Goal: Find specific page/section: Find specific page/section

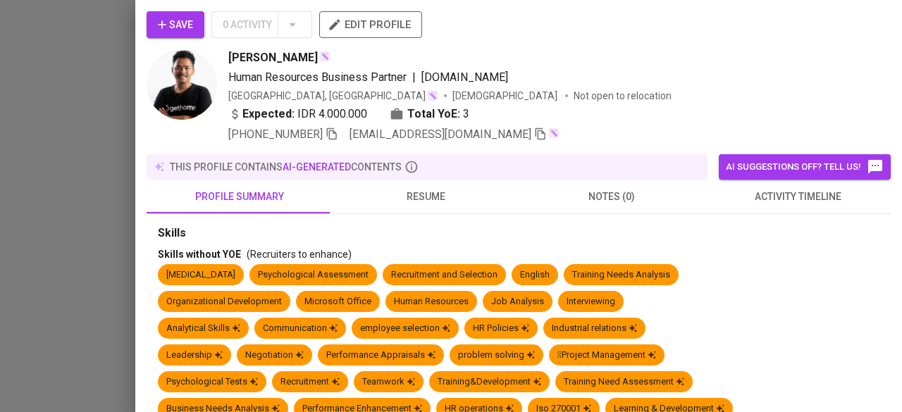
click at [92, 118] on div at bounding box center [451, 206] width 902 height 412
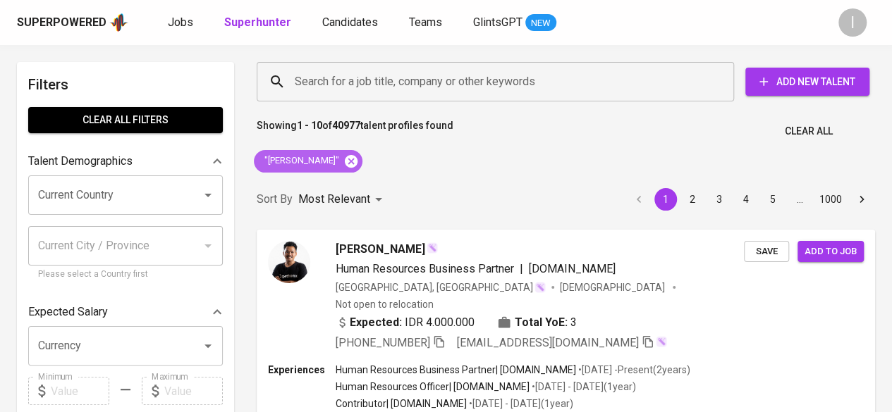
click at [357, 156] on icon at bounding box center [351, 160] width 13 height 13
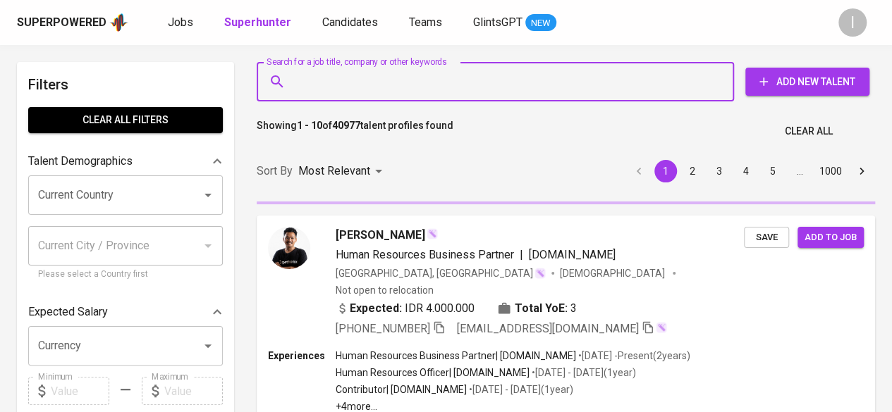
click at [351, 84] on input "Search for a job title, company or other keywords" at bounding box center [498, 81] width 415 height 27
paste input "[EMAIL_ADDRESS][DOMAIN_NAME]"
type input ""[EMAIL_ADDRESS][DOMAIN_NAME]""
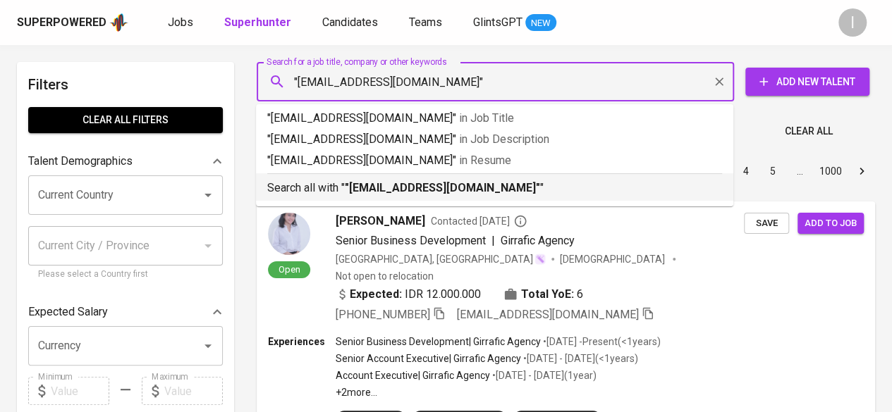
click at [394, 190] on b ""[EMAIL_ADDRESS][DOMAIN_NAME]"" at bounding box center [442, 187] width 195 height 13
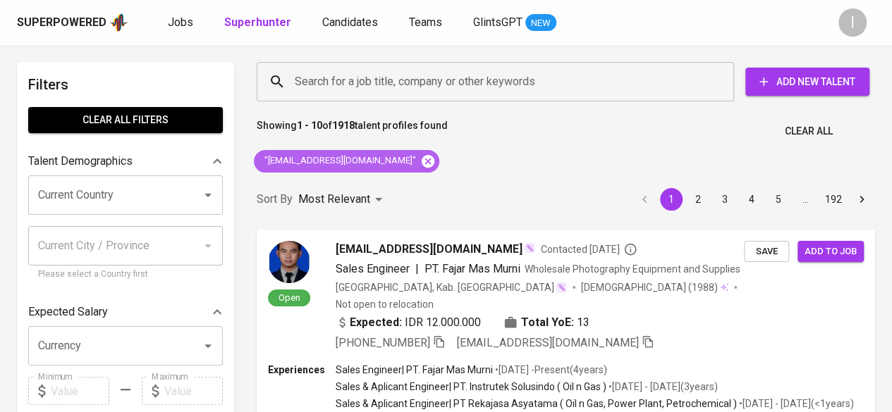
click at [420, 159] on icon at bounding box center [428, 162] width 16 height 16
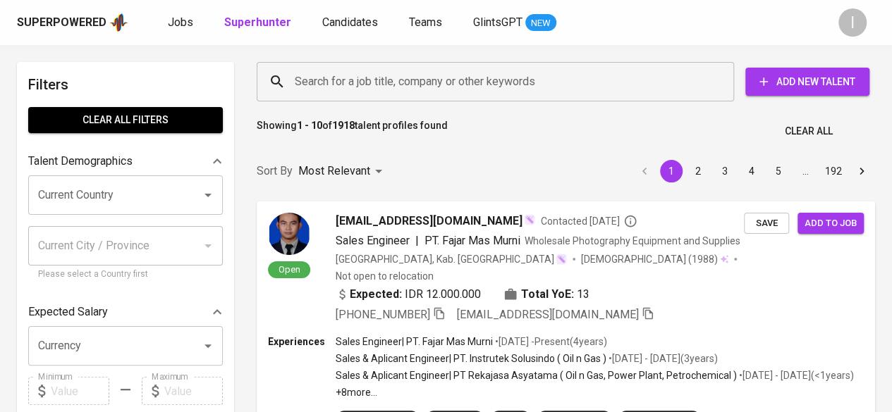
click at [313, 78] on input "Search for a job title, company or other keywords" at bounding box center [498, 81] width 415 height 27
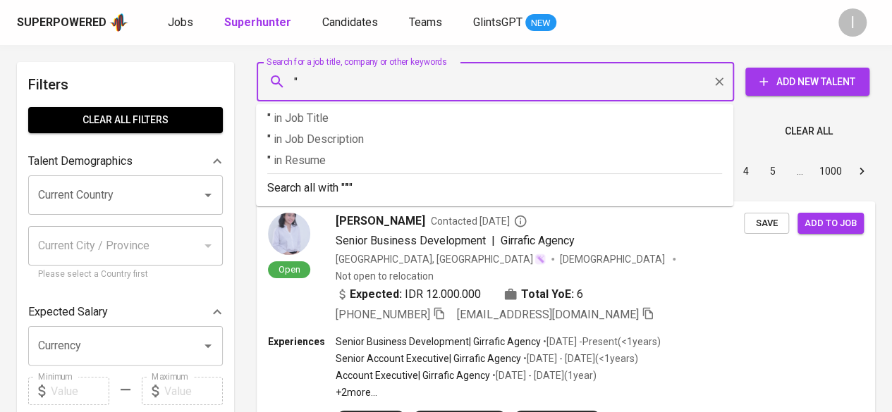
paste input "resti wibawanti"
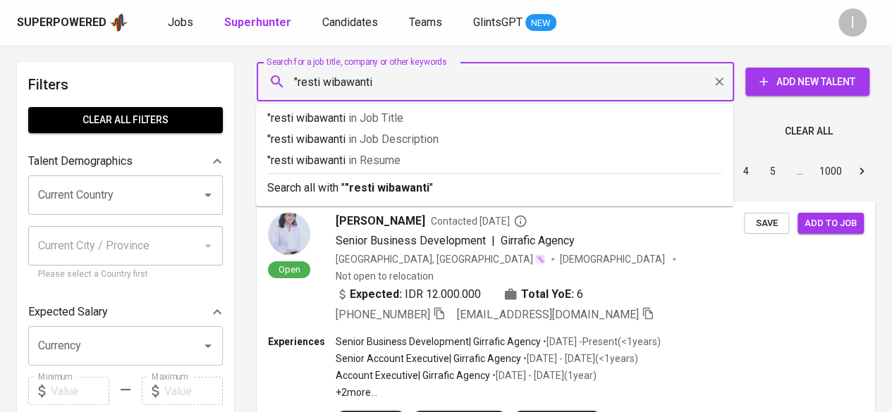
type input ""resti wibawanti""
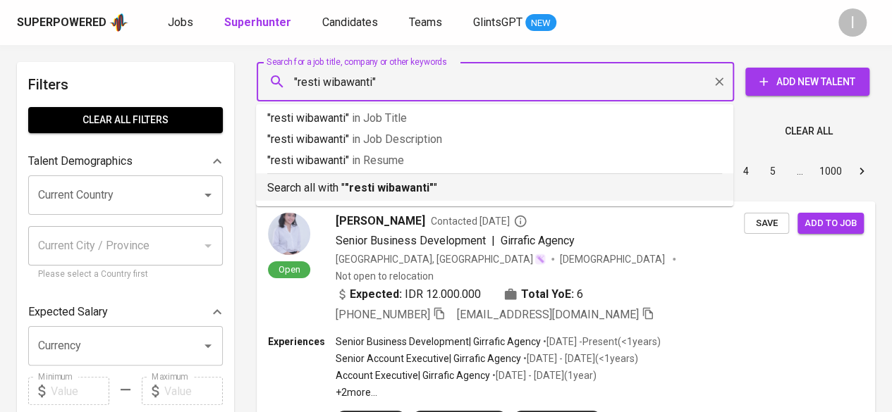
click at [378, 190] on b ""resti wibawanti"" at bounding box center [389, 187] width 89 height 13
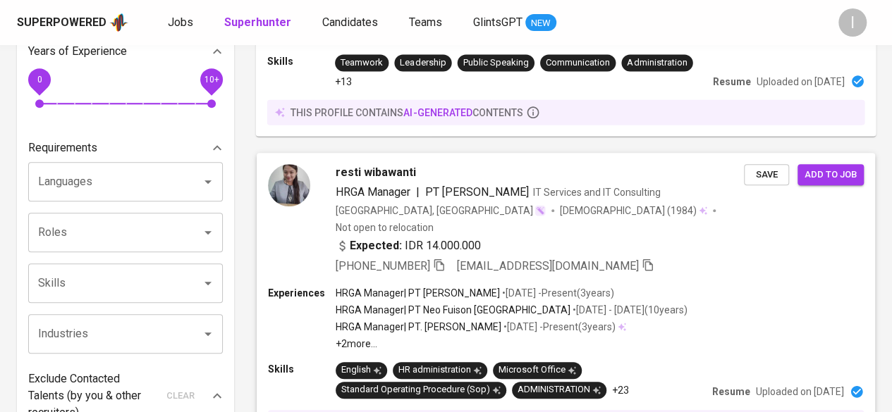
scroll to position [388, 0]
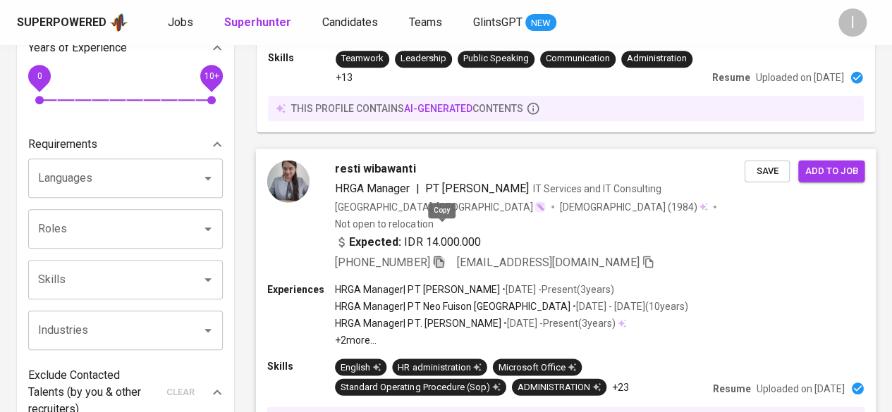
click at [444, 255] on icon "button" at bounding box center [438, 261] width 13 height 13
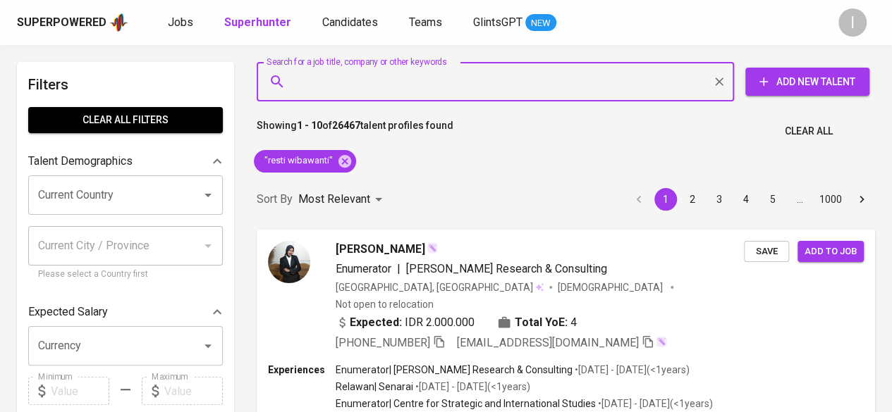
click at [420, 94] on input "Search for a job title, company or other keywords" at bounding box center [498, 81] width 415 height 27
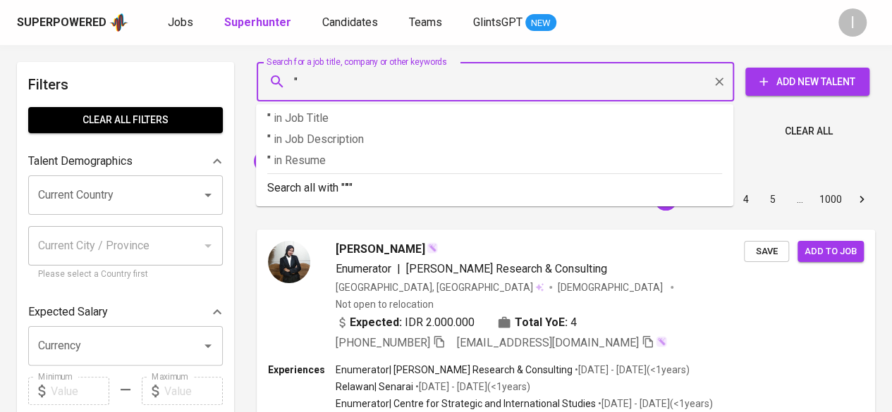
paste input "[PERSON_NAME]"
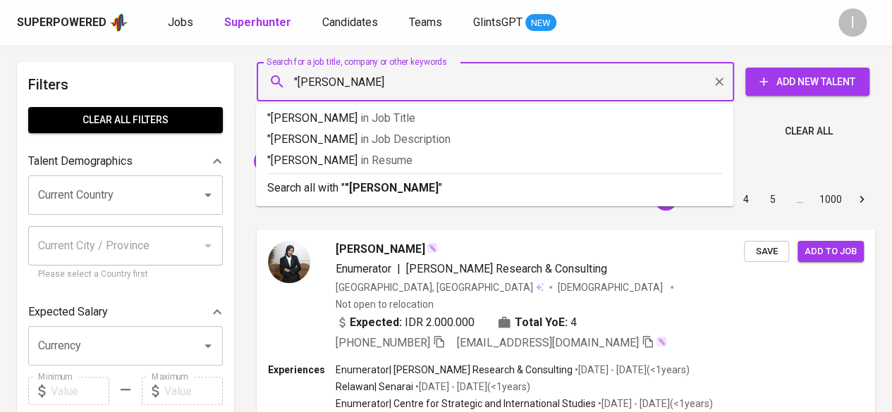
type input ""[PERSON_NAME]""
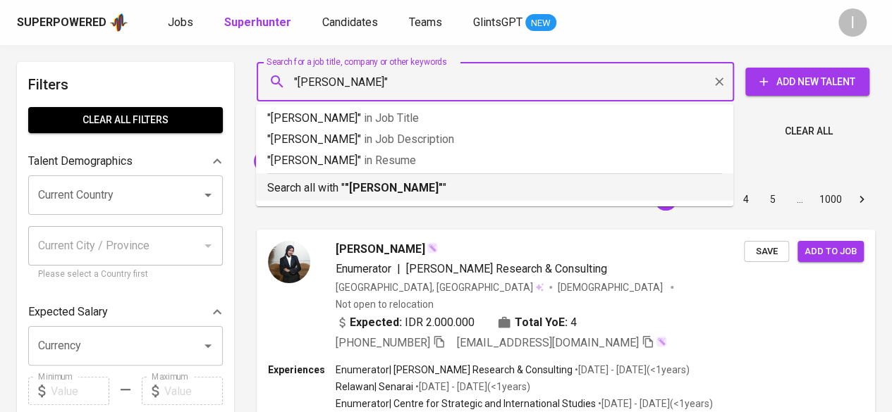
click at [426, 190] on b ""[PERSON_NAME]"" at bounding box center [394, 187] width 98 height 13
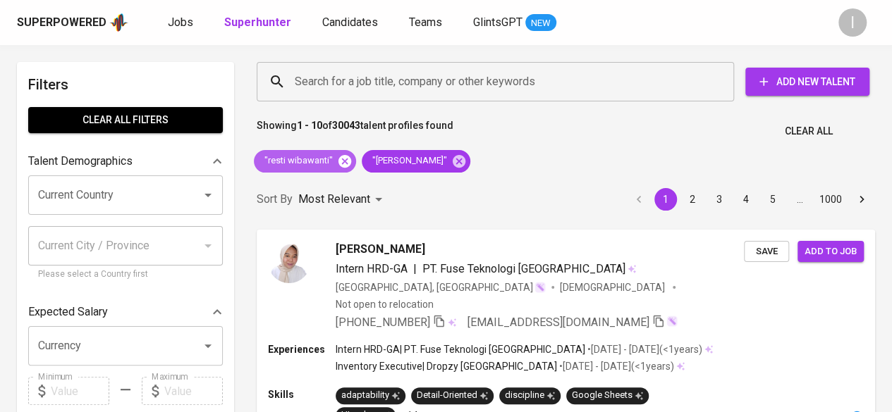
click at [341, 160] on icon at bounding box center [344, 160] width 13 height 13
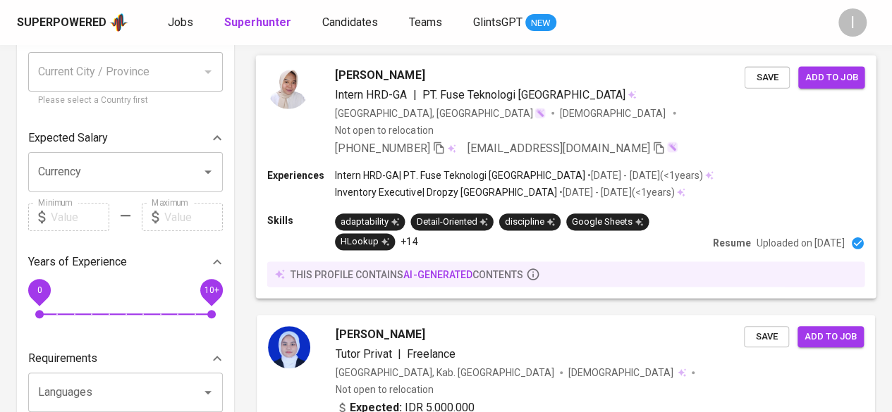
scroll to position [173, 0]
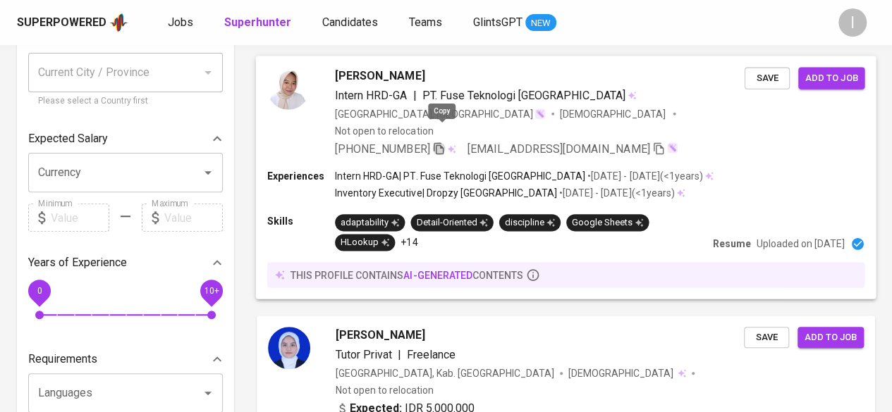
click at [441, 142] on icon "button" at bounding box center [438, 148] width 13 height 13
